Goal: Find specific page/section: Find specific page/section

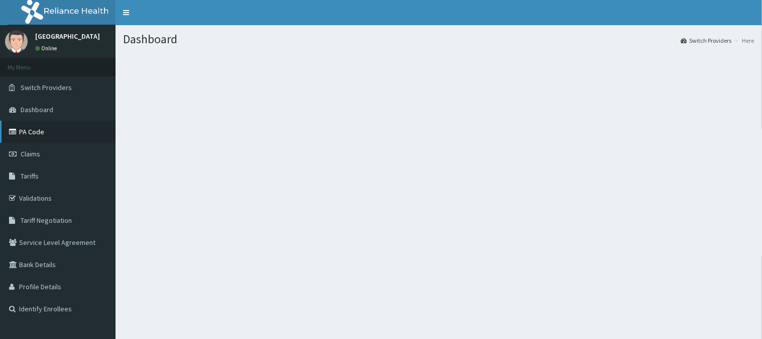
click at [40, 132] on link "PA Code" at bounding box center [58, 132] width 116 height 22
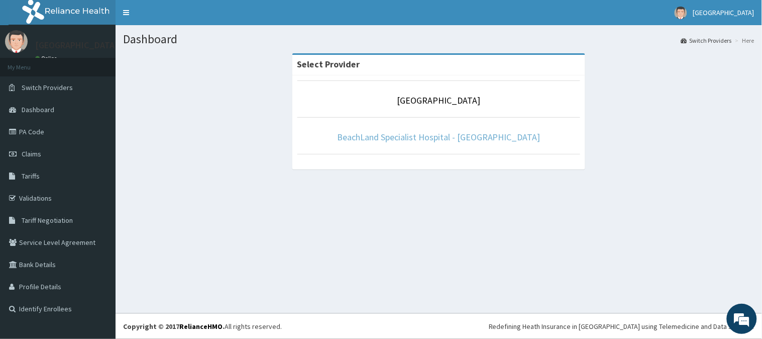
click at [418, 131] on link "BeachLand Specialist Hospital - Annex" at bounding box center [438, 137] width 203 height 12
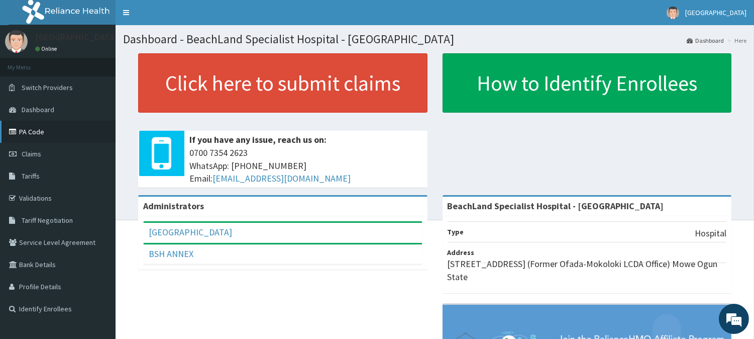
click at [39, 124] on link "PA Code" at bounding box center [58, 132] width 116 height 22
